Goal: Task Accomplishment & Management: Use online tool/utility

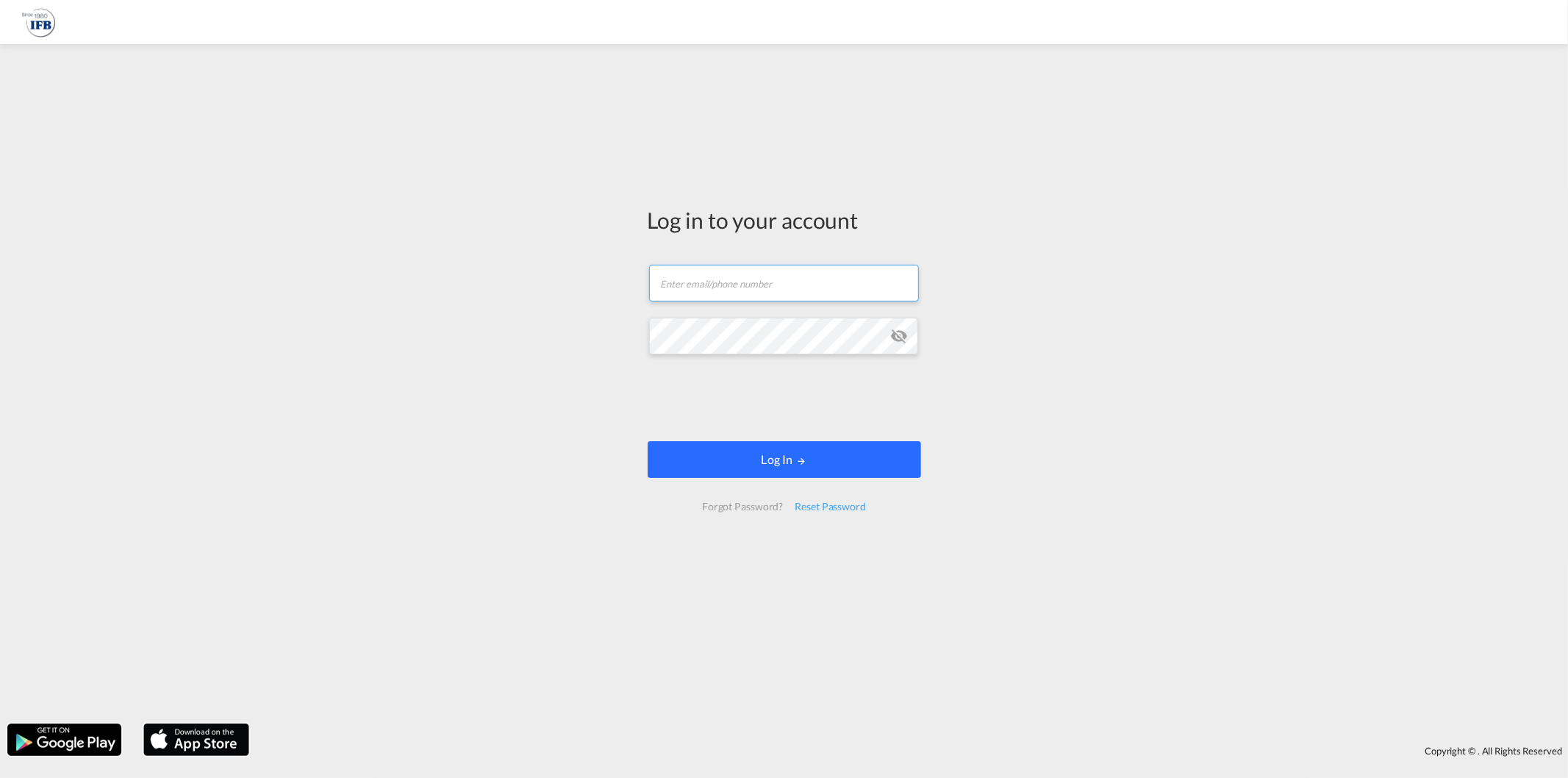
type input "[EMAIL_ADDRESS][DOMAIN_NAME]"
click at [829, 434] on form "[EMAIL_ADDRESS][DOMAIN_NAME] Email field is required Password field is required…" at bounding box center [784, 388] width 274 height 276
click at [848, 467] on button "Log In" at bounding box center [784, 459] width 274 height 37
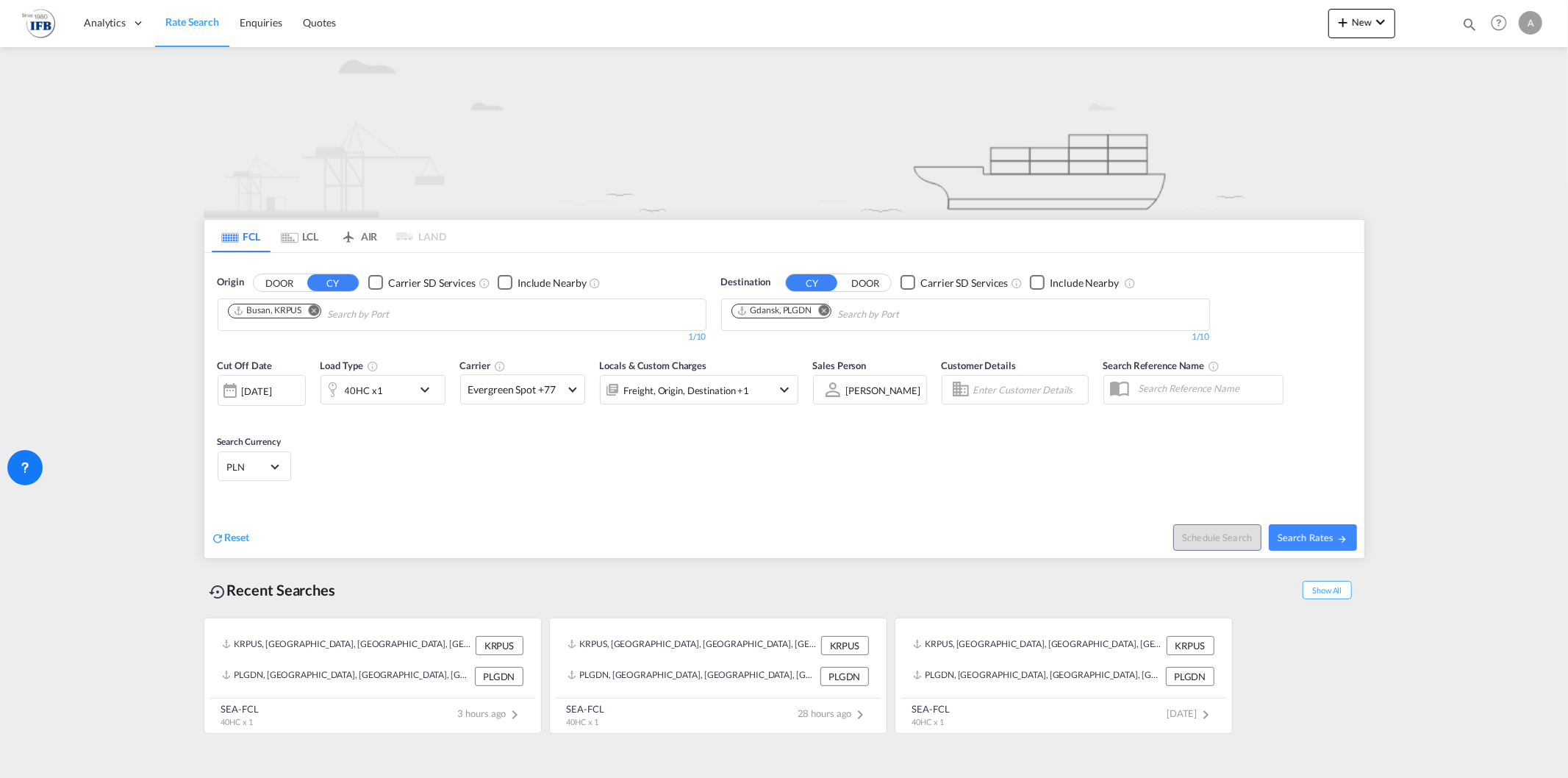
click at [318, 313] on md-icon "Remove" at bounding box center [314, 310] width 11 height 11
click at [318, 313] on input "Chips input." at bounding box center [298, 315] width 140 height 23
type input "[GEOGRAPHIC_DATA]"
click at [282, 339] on div "Qingdao Pt China CNQDG" at bounding box center [341, 348] width 279 height 44
click at [243, 33] on link "Enquiries" at bounding box center [261, 23] width 64 height 47
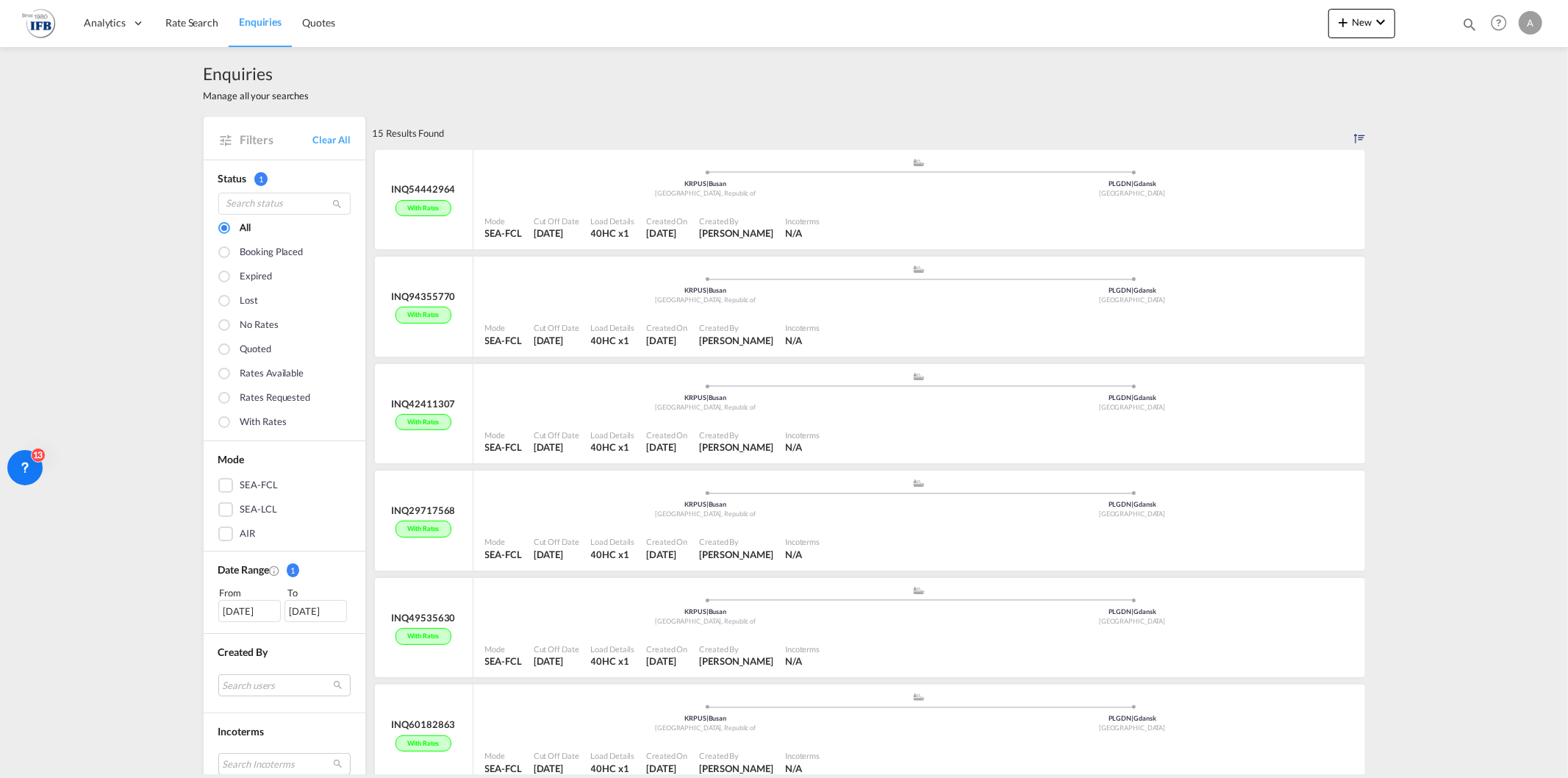
click at [244, 610] on div "[DATE]" at bounding box center [249, 611] width 63 height 22
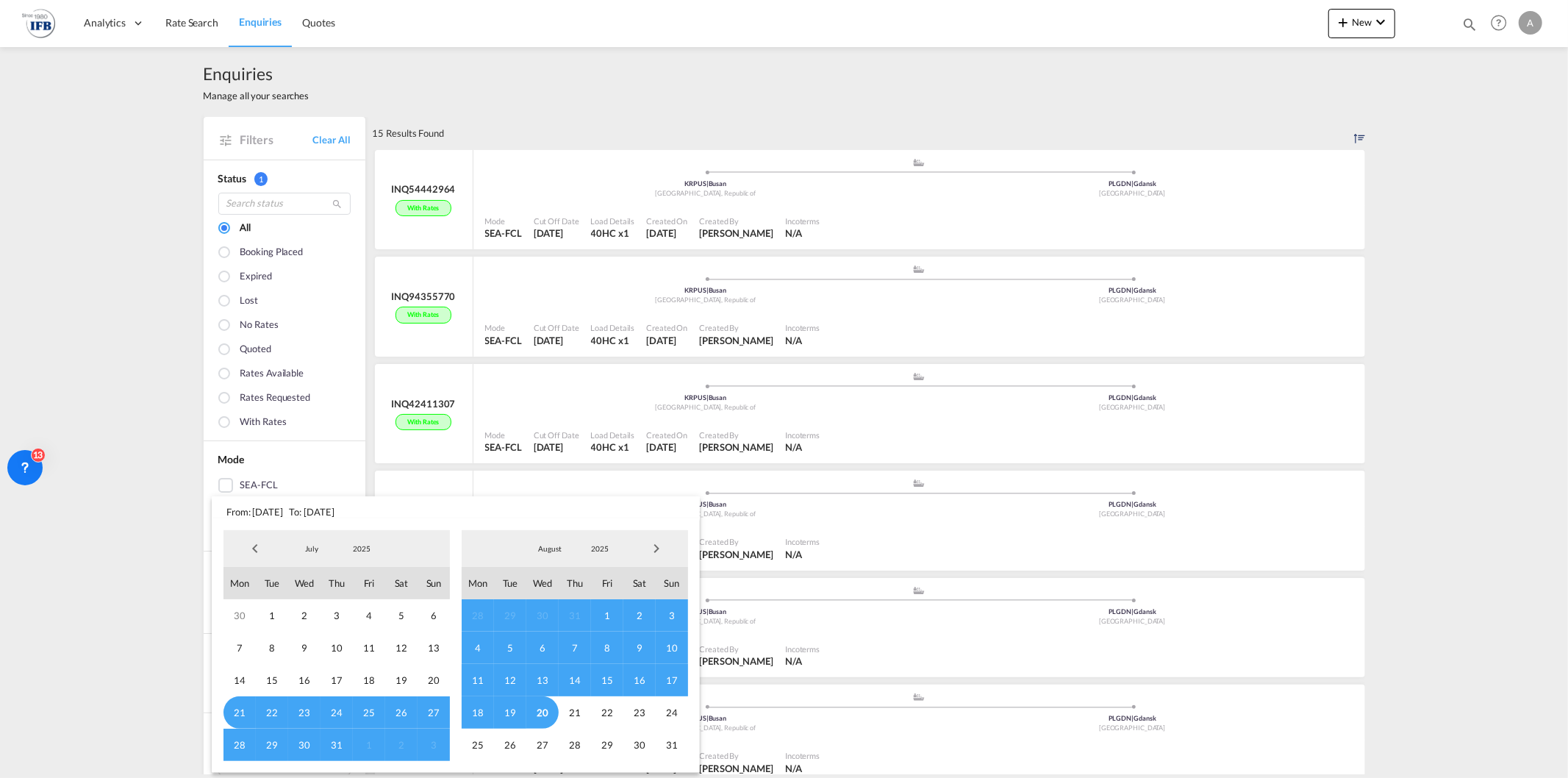
click at [258, 550] on span "Previous Month" at bounding box center [255, 548] width 30 height 30
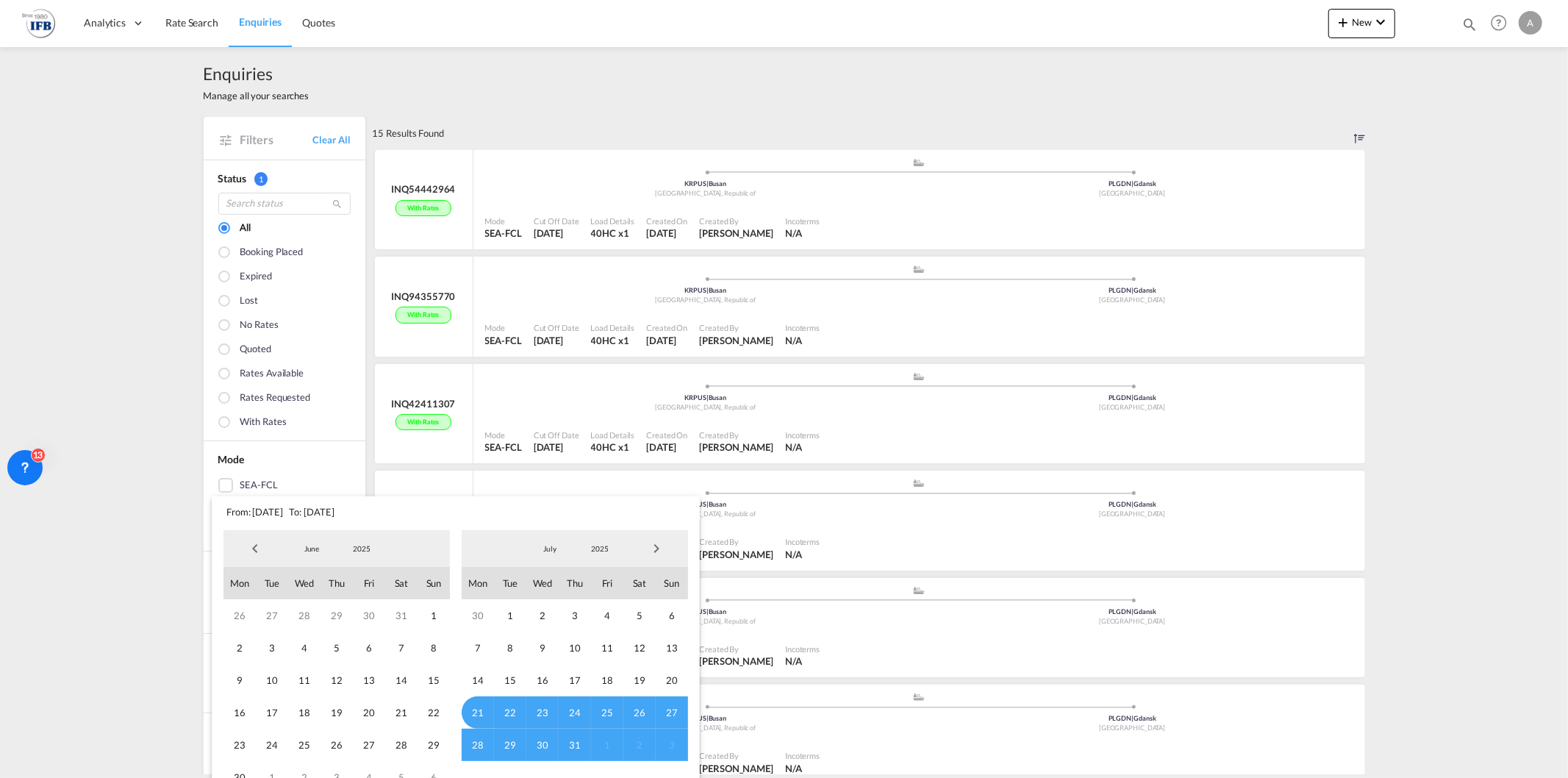
click at [258, 550] on span "Previous Month" at bounding box center [255, 548] width 30 height 30
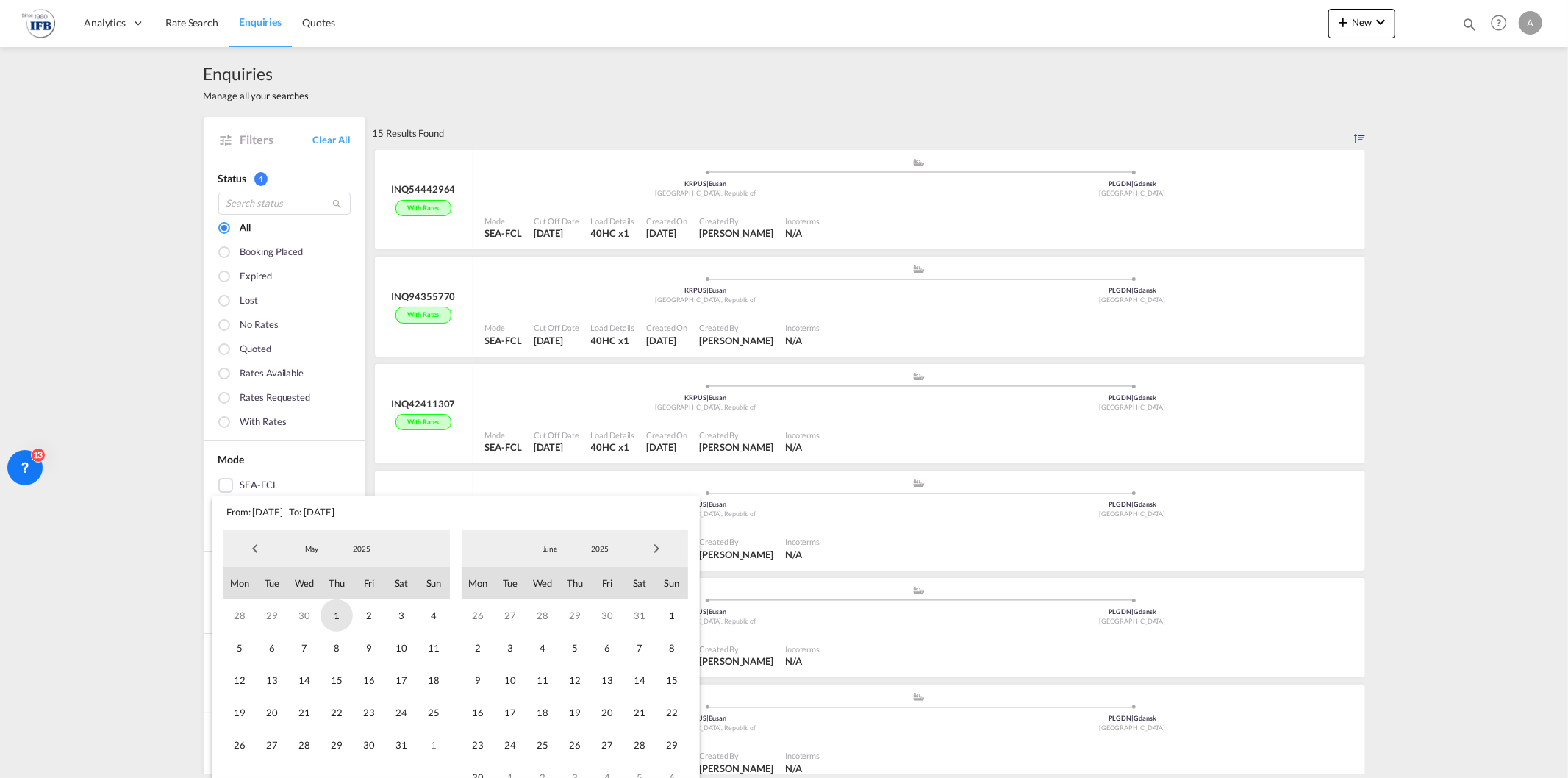
click at [333, 619] on span "1" at bounding box center [336, 615] width 32 height 32
click at [401, 744] on span "31" at bounding box center [401, 745] width 32 height 32
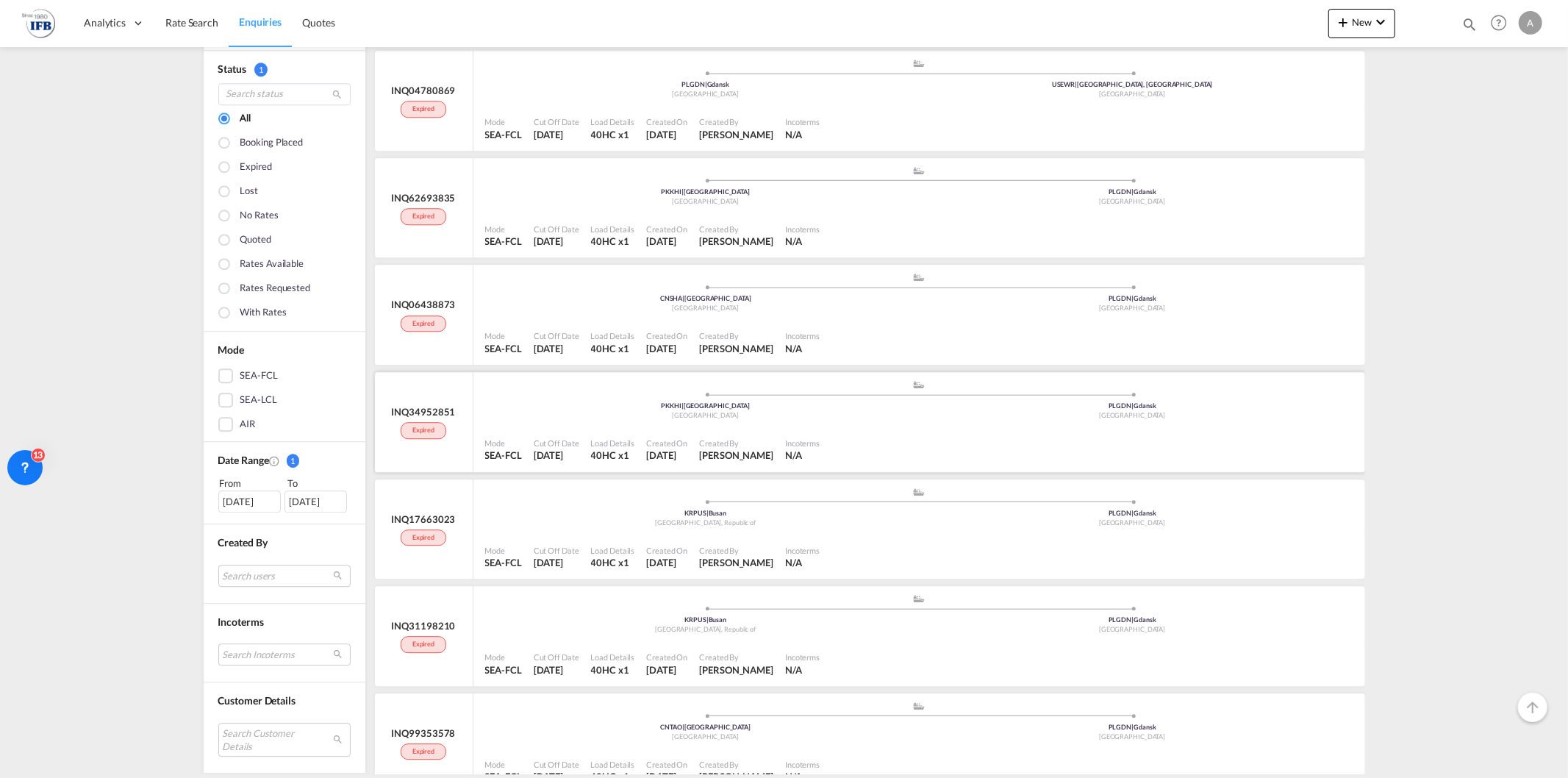
scroll to position [3233, 0]
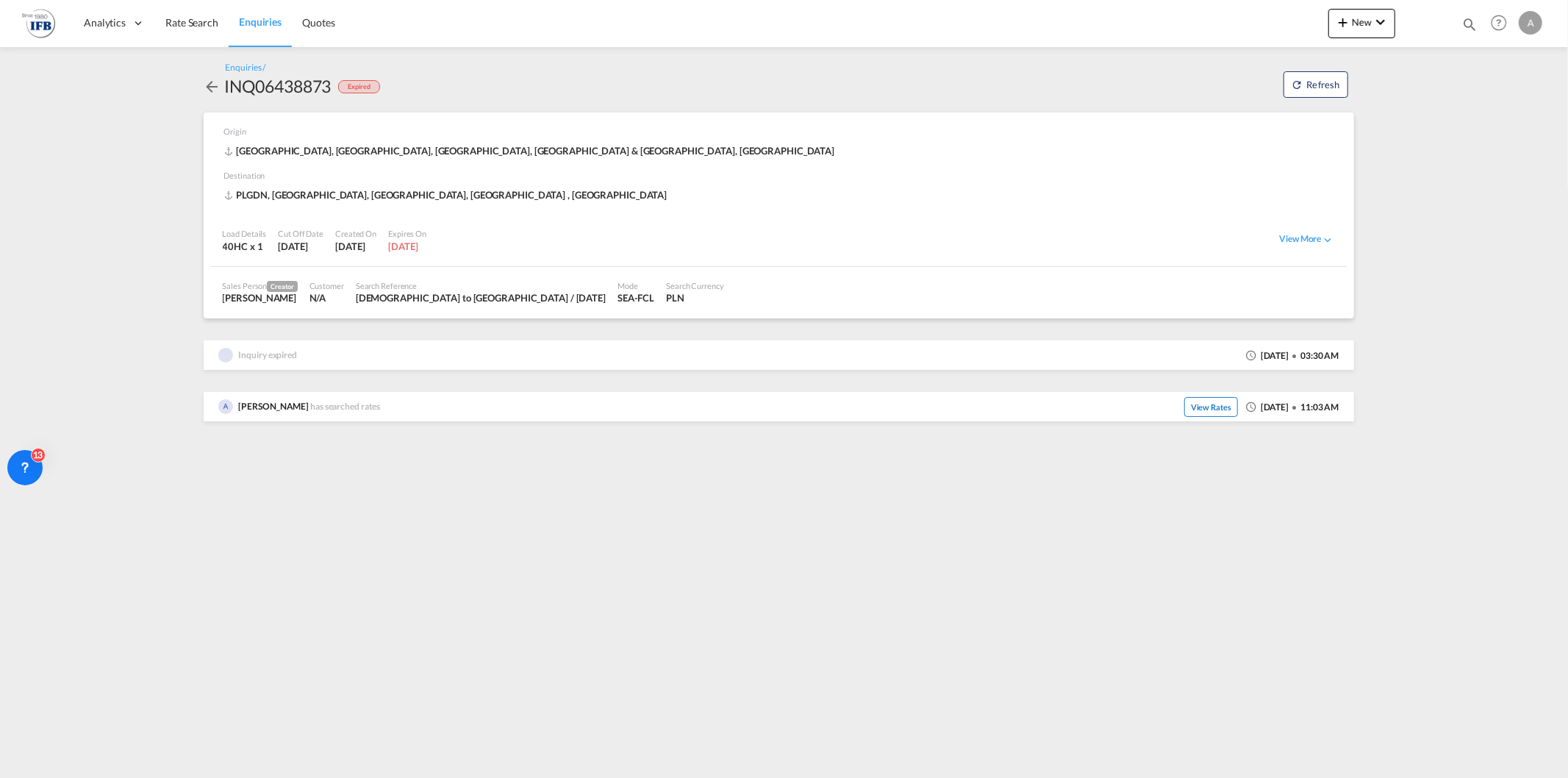
click at [1184, 409] on span "View Rates" at bounding box center [1211, 406] width 54 height 20
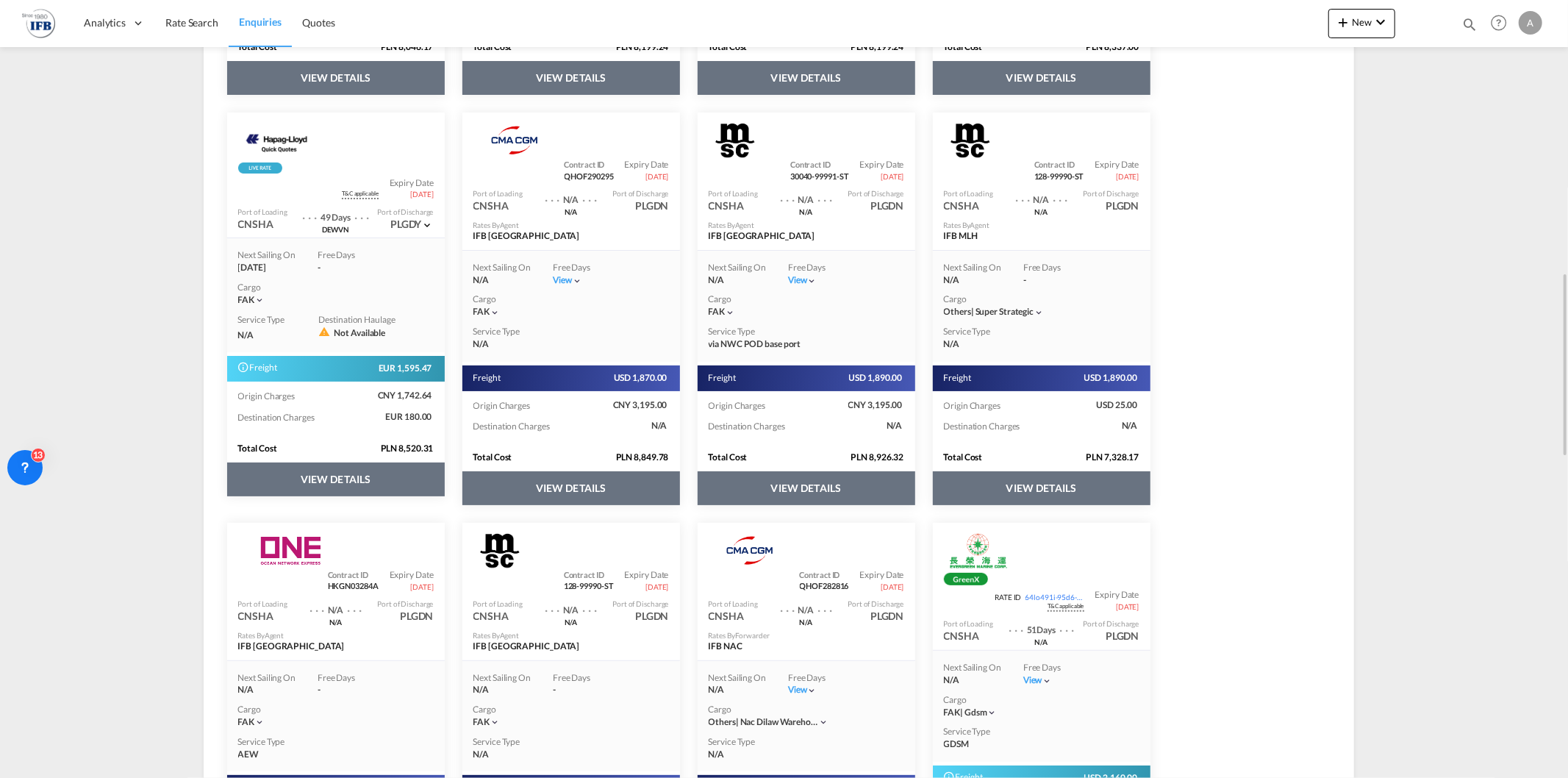
scroll to position [899, 0]
